Goal: Ask a question

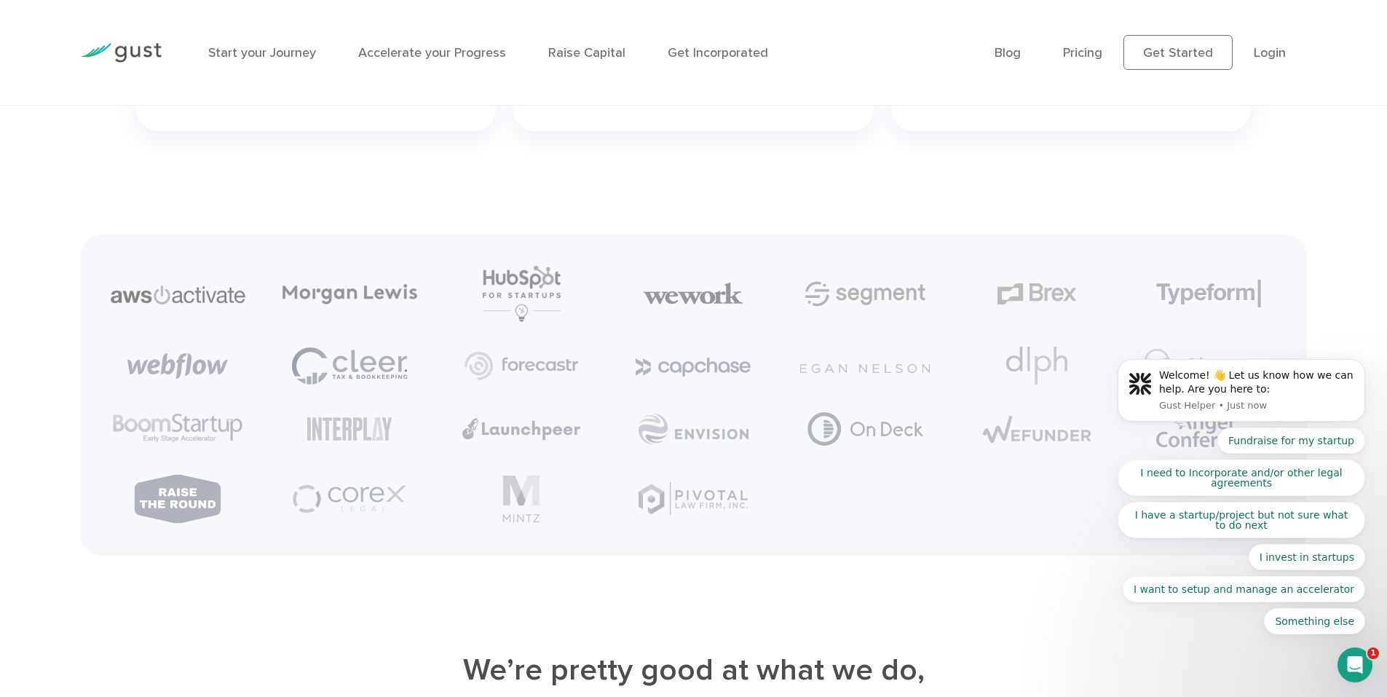
scroll to position [3626, 0]
click at [1361, 360] on icon "Dismiss notification" at bounding box center [1362, 363] width 8 height 8
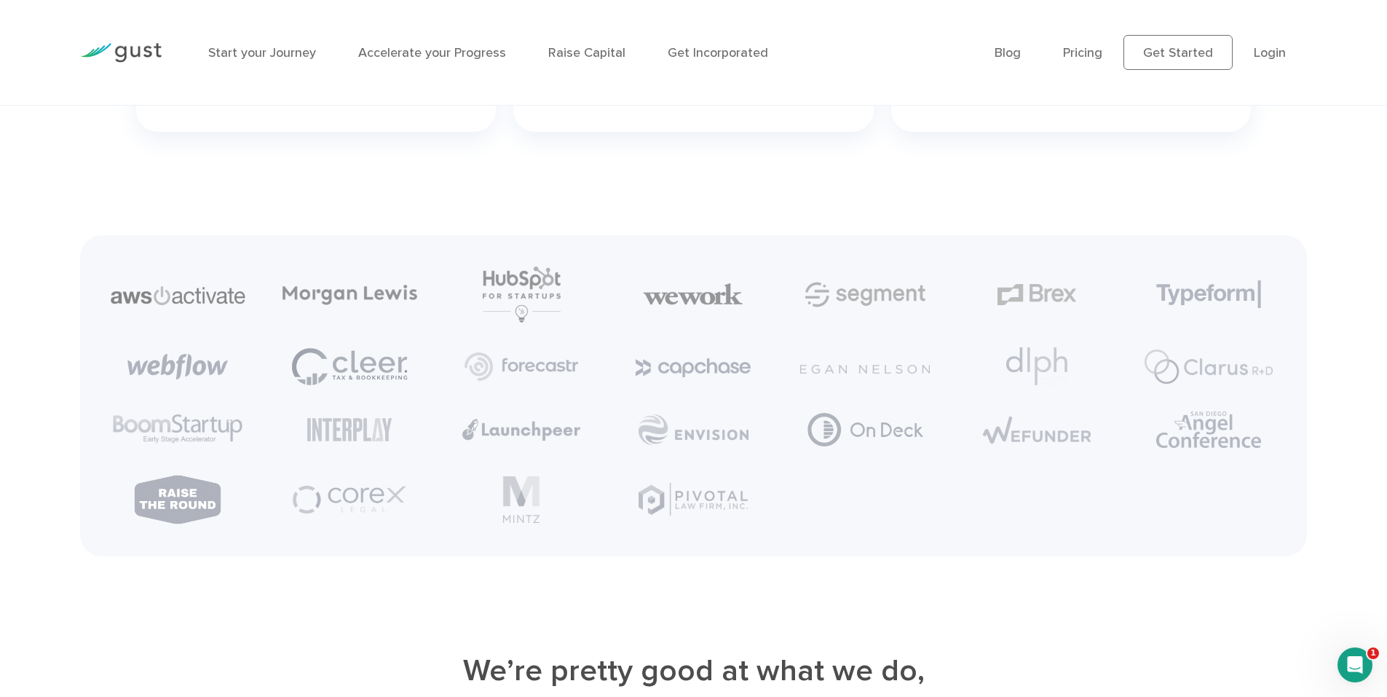
click at [1354, 658] on icon "Open Intercom Messenger" at bounding box center [1356, 665] width 24 height 24
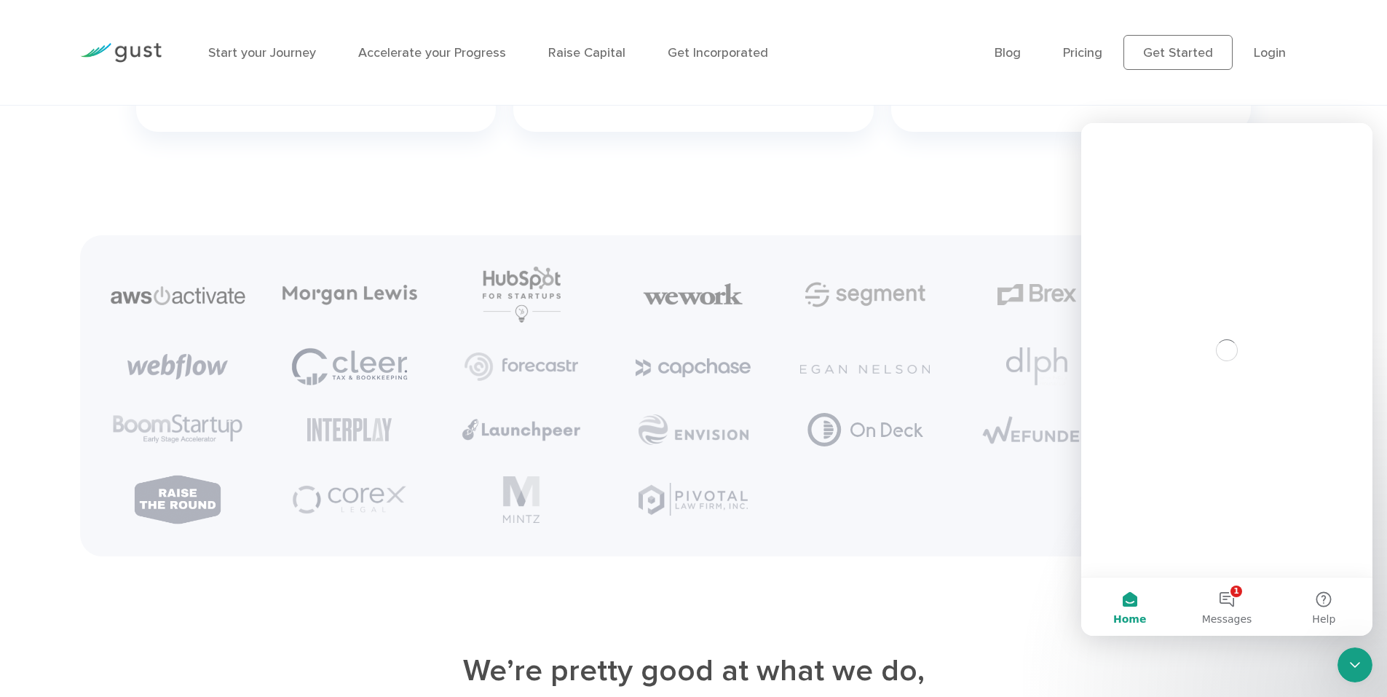
scroll to position [0, 0]
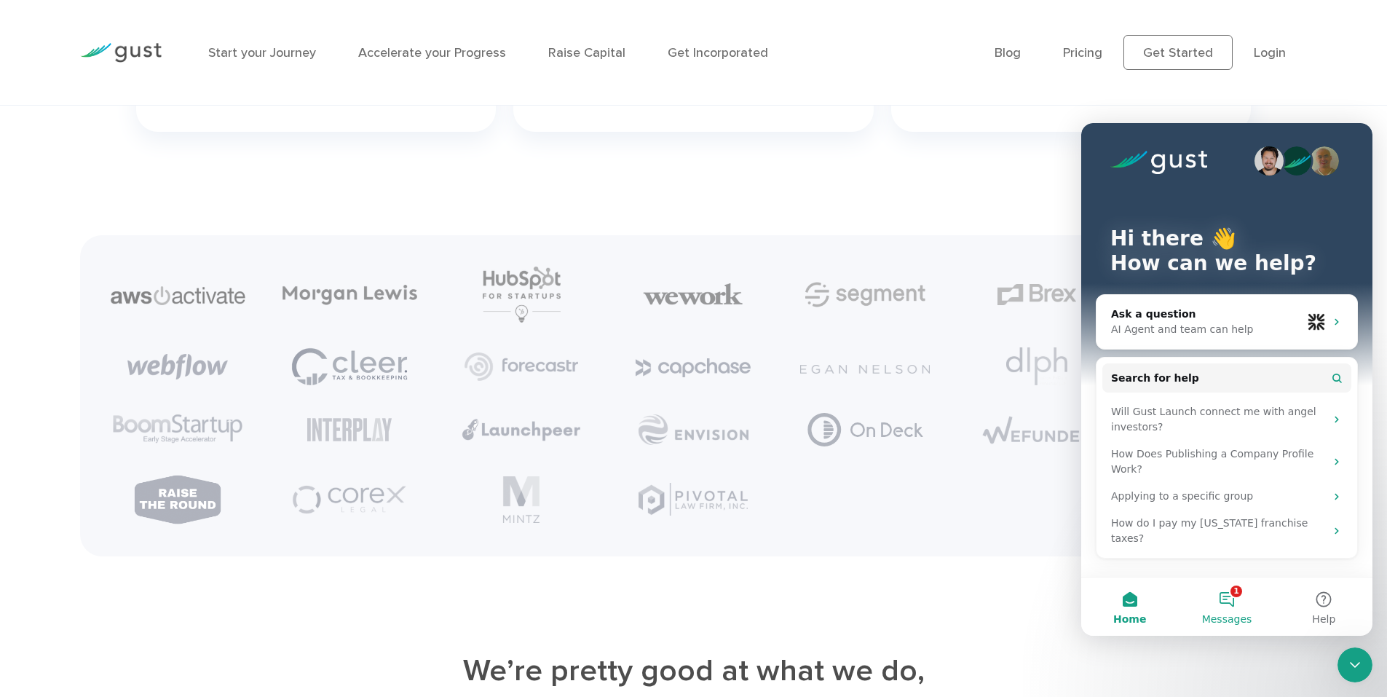
click at [1245, 599] on button "1 Messages" at bounding box center [1226, 607] width 97 height 58
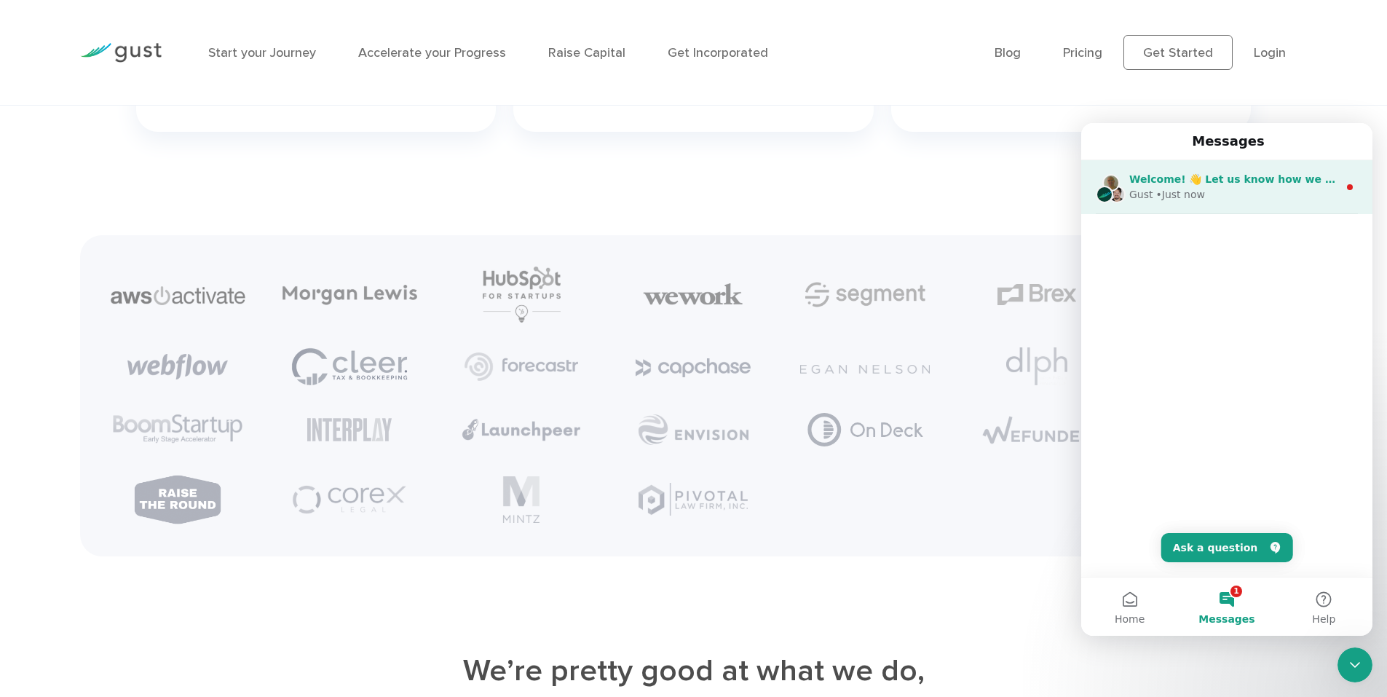
click at [1219, 184] on span "Welcome! 👋 Let us know how we can help. Are you here to:" at bounding box center [1302, 179] width 345 height 12
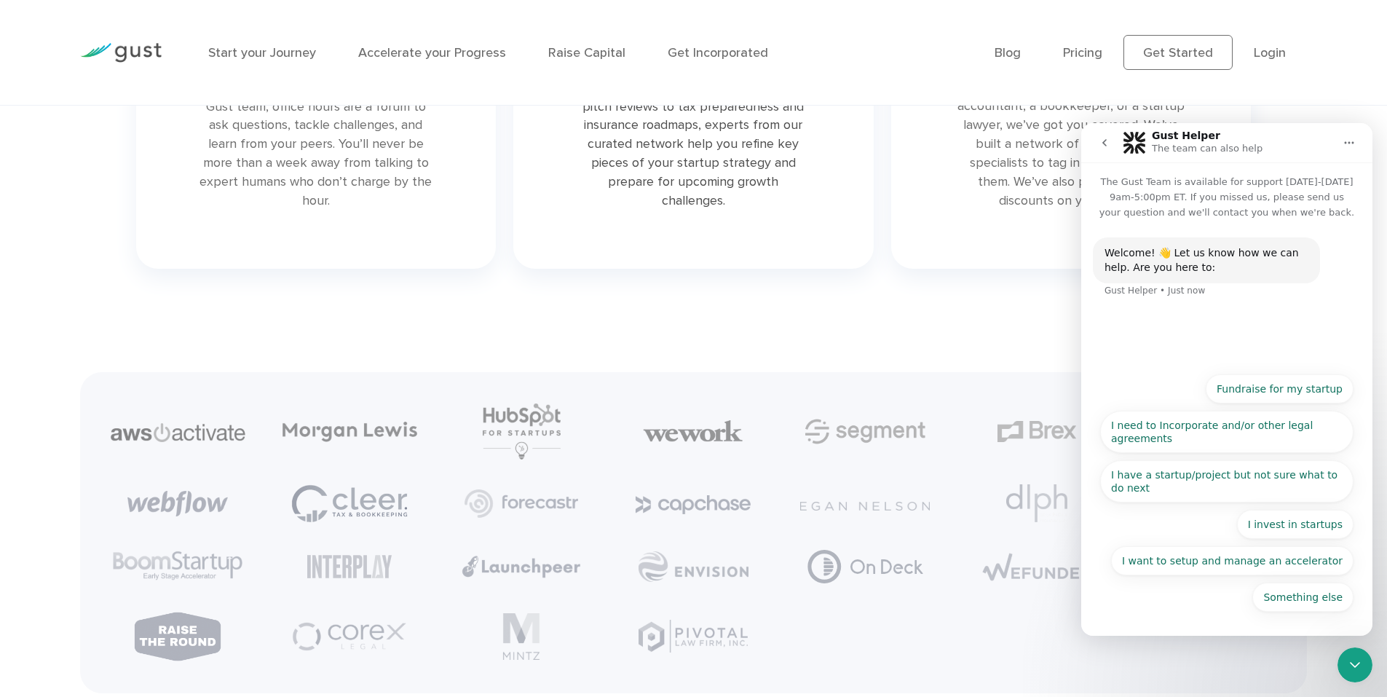
scroll to position [3488, 0]
click at [1286, 394] on button "Fundraise for my startup" at bounding box center [1280, 388] width 148 height 29
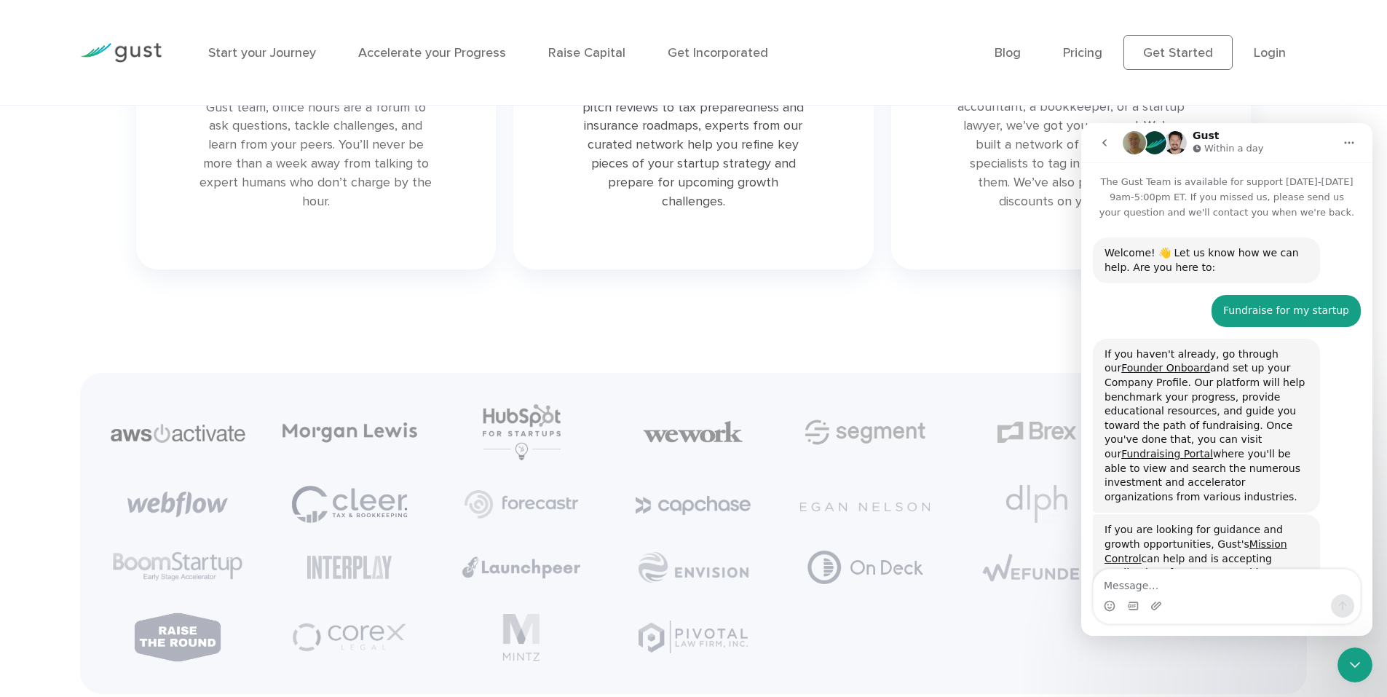
scroll to position [91, 0]
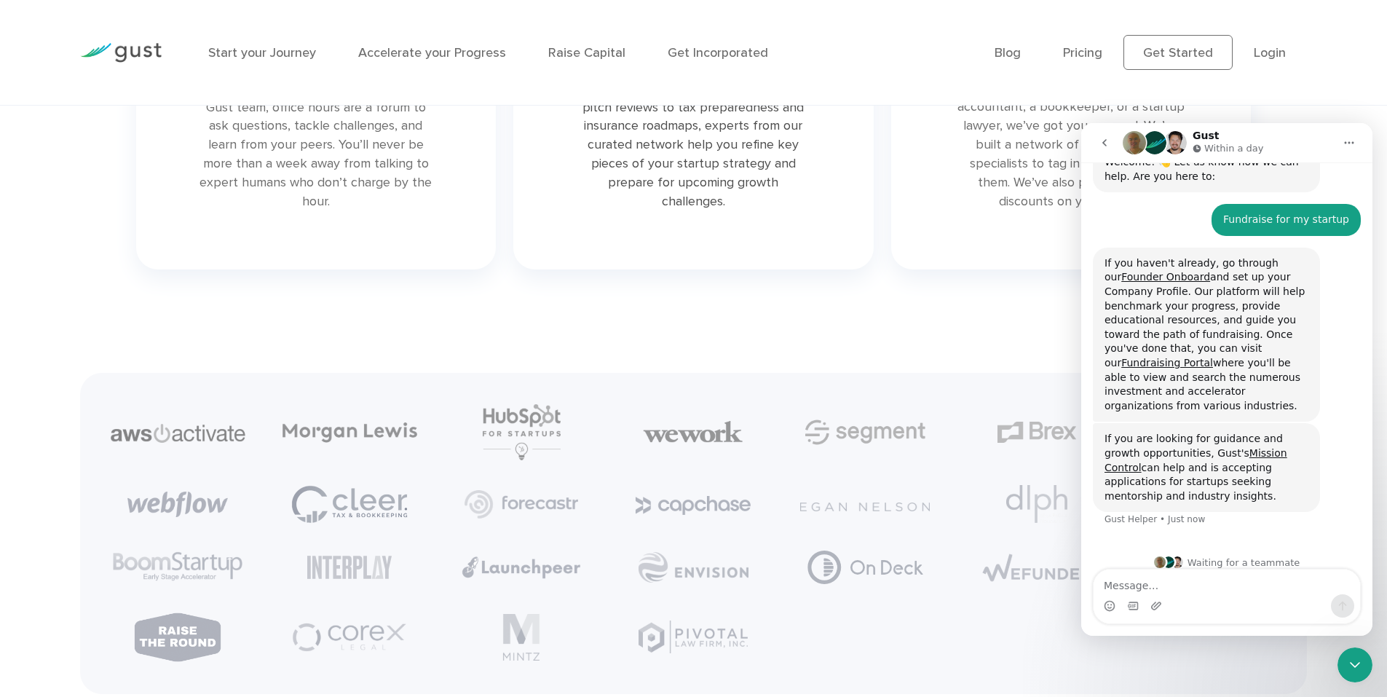
drag, startPoint x: 1286, startPoint y: 394, endPoint x: 1349, endPoint y: 448, distance: 83.2
click at [1349, 448] on div "If you are looking for guidance and growth opportunities, [PERSON_NAME] Mission…" at bounding box center [1227, 483] width 268 height 121
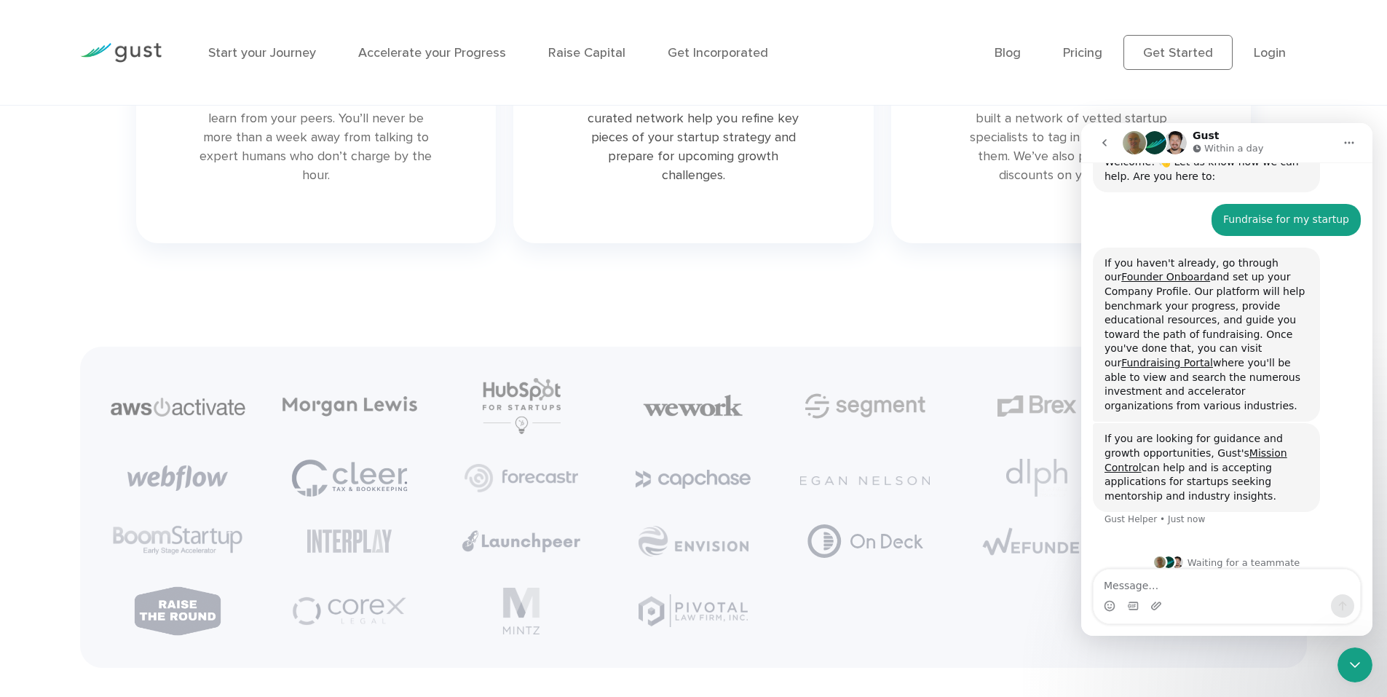
scroll to position [3515, 0]
click at [1103, 144] on icon "go back" at bounding box center [1105, 143] width 12 height 12
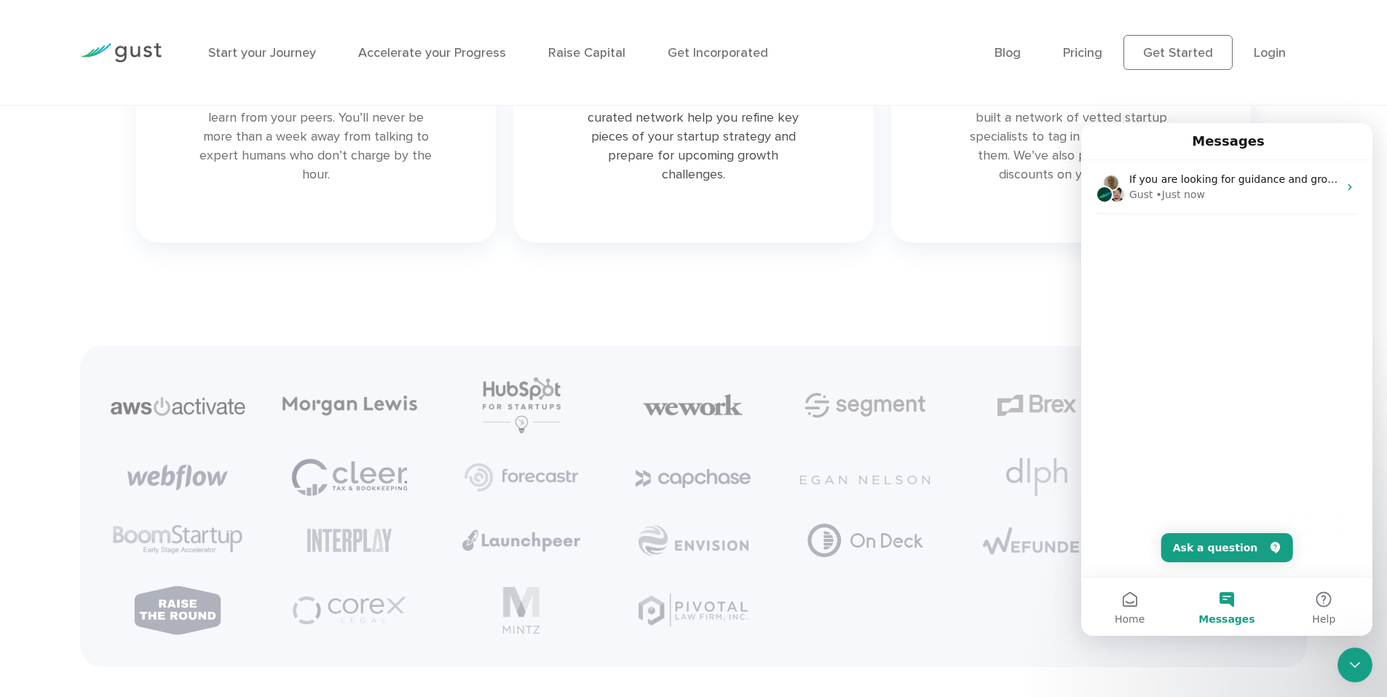
scroll to position [0, 0]
click at [1243, 95] on div "Start your Journey Accelerate your Progress Raise Capital Get Incorporated Blog…" at bounding box center [693, 52] width 1249 height 105
click at [1355, 661] on icon "Close Intercom Messenger" at bounding box center [1355, 664] width 17 height 17
